Goal: Task Accomplishment & Management: Manage account settings

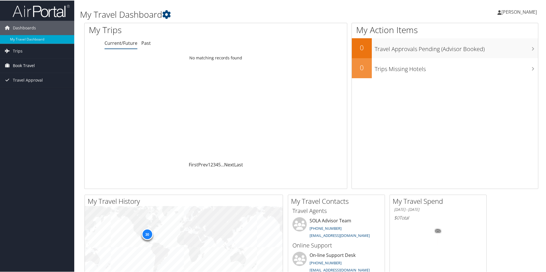
click at [15, 64] on span "Book Travel" at bounding box center [24, 65] width 22 height 14
click at [21, 97] on span "Travel Approval" at bounding box center [28, 97] width 30 height 14
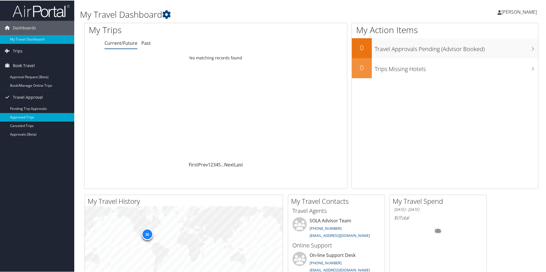
click at [25, 116] on link "Approved Trips" at bounding box center [37, 116] width 74 height 9
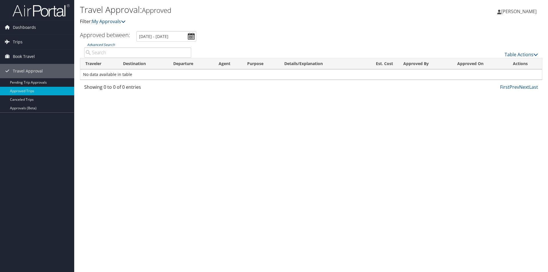
click at [191, 100] on div "Travel Approval: Approved Filter: My Approvals JORDAN GARRETT JORDAN GARRETT My…" at bounding box center [311, 136] width 474 height 272
click at [30, 82] on link "Pending Trip Approvals" at bounding box center [37, 82] width 74 height 9
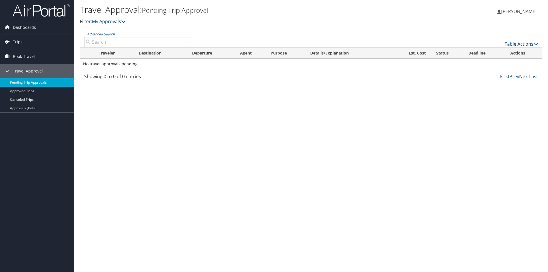
click at [11, 42] on icon at bounding box center [7, 41] width 9 height 9
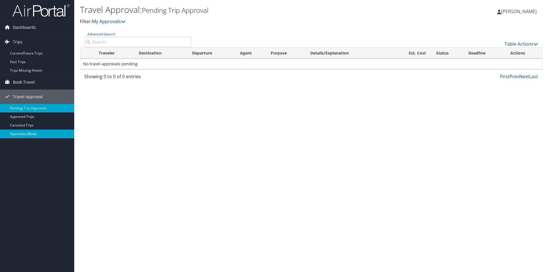
click at [27, 130] on link "Approvals (Beta)" at bounding box center [37, 134] width 74 height 9
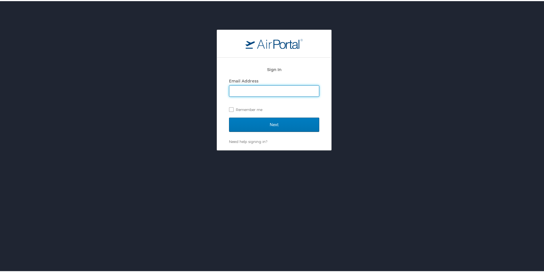
click at [289, 95] on input "Email Address" at bounding box center [274, 89] width 90 height 11
type input "[EMAIL_ADDRESS][PERSON_NAME][DOMAIN_NAME]"
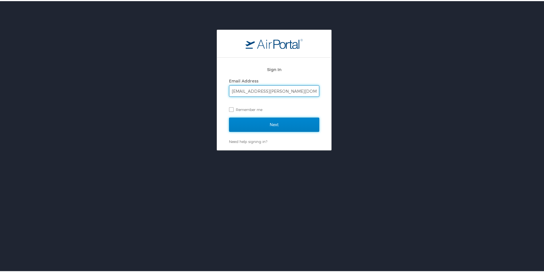
click at [253, 122] on input "Next" at bounding box center [274, 123] width 90 height 14
